Goal: Check status: Check status

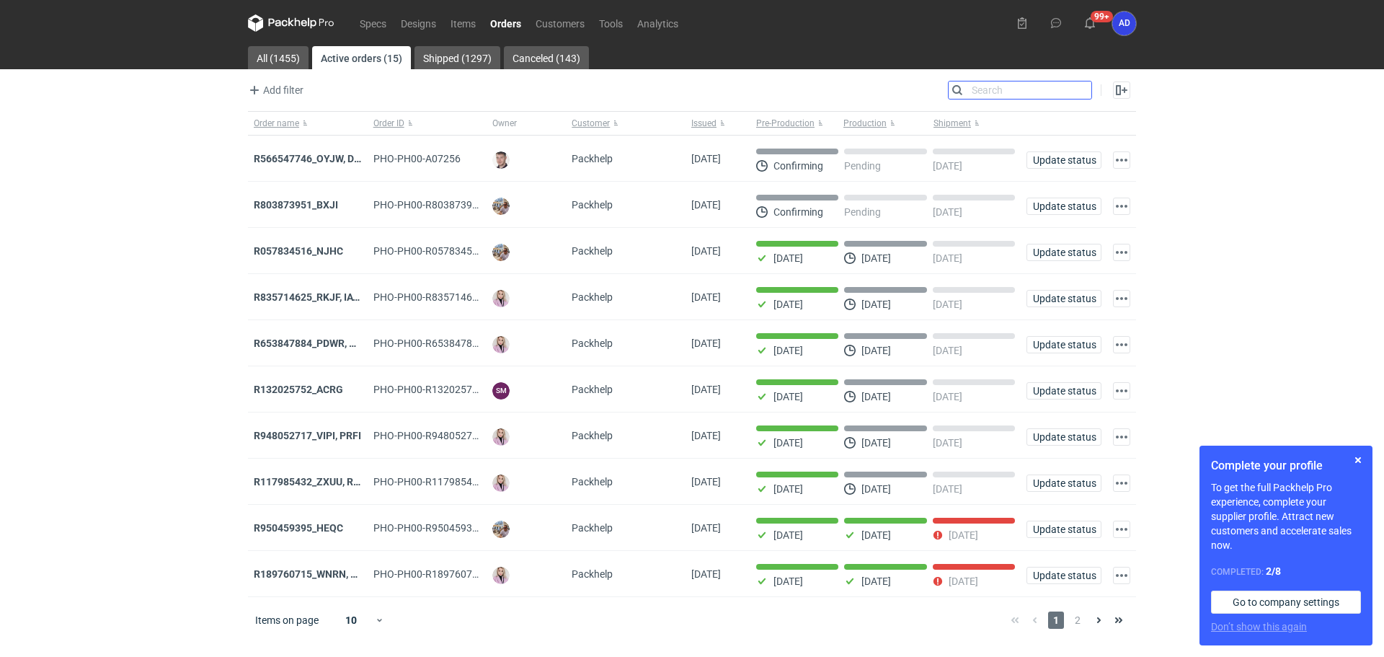
click at [1084, 87] on input "Search" at bounding box center [1020, 89] width 143 height 17
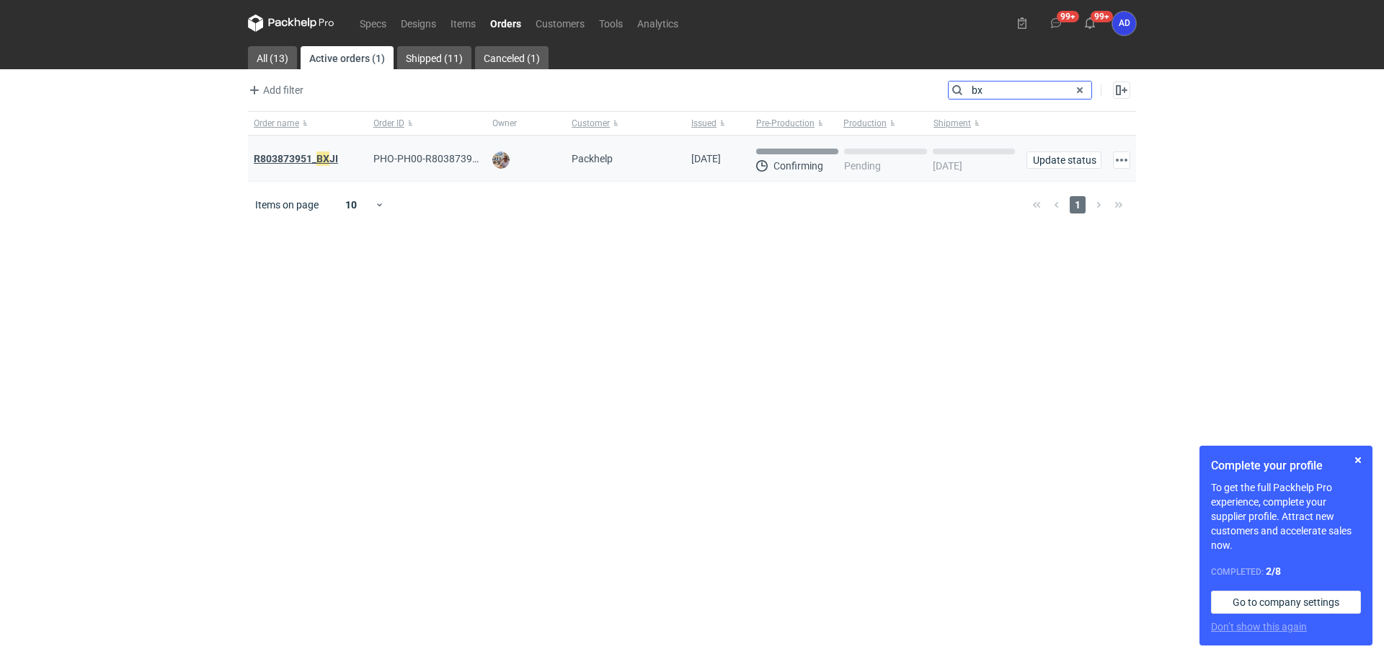
type input "bx"
click at [284, 159] on strong "R803873951_ BX JI" at bounding box center [296, 159] width 84 height 16
